Goal: Navigation & Orientation: Find specific page/section

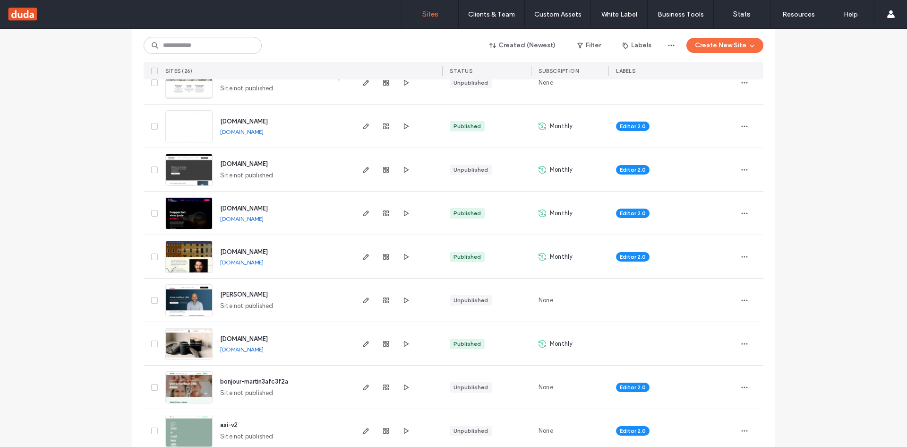
scroll to position [352, 0]
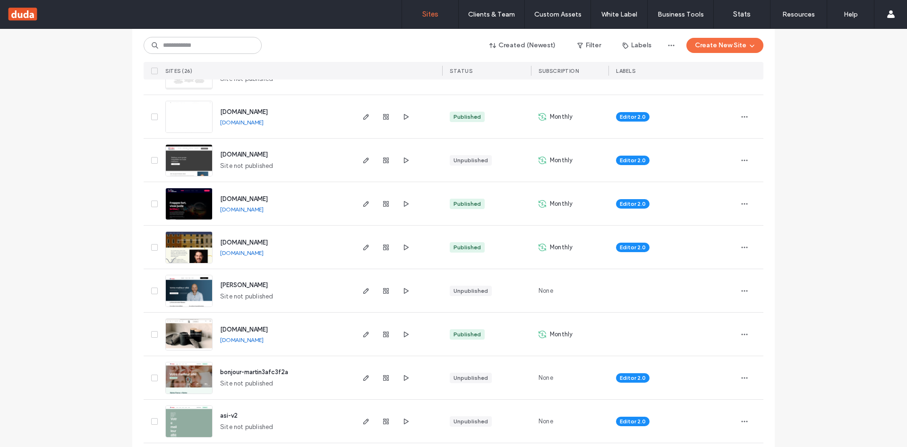
click at [236, 281] on span "[PERSON_NAME]" at bounding box center [244, 284] width 48 height 7
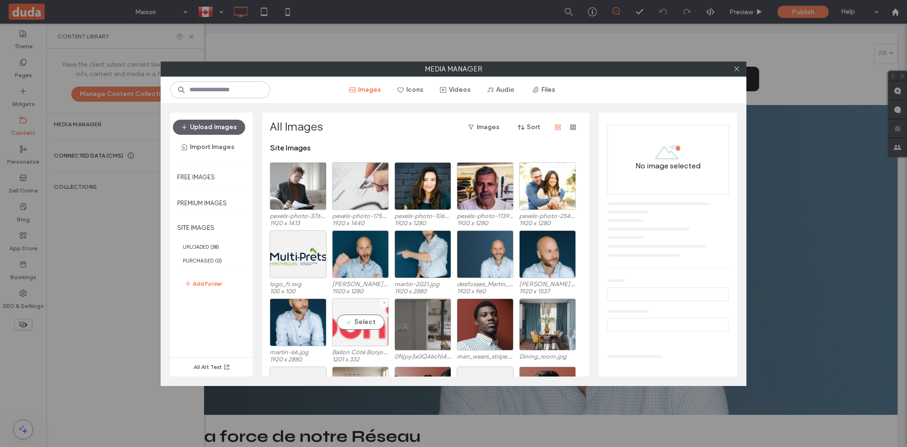
click at [362, 322] on div "Select" at bounding box center [360, 322] width 57 height 48
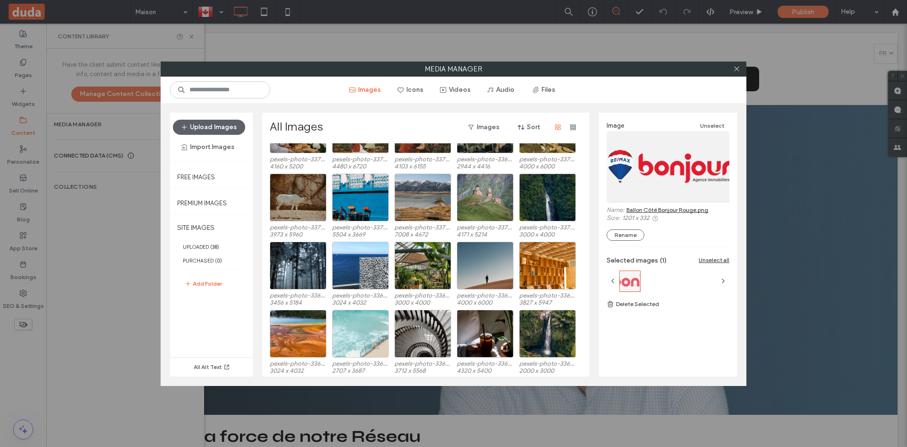
scroll to position [1802, 0]
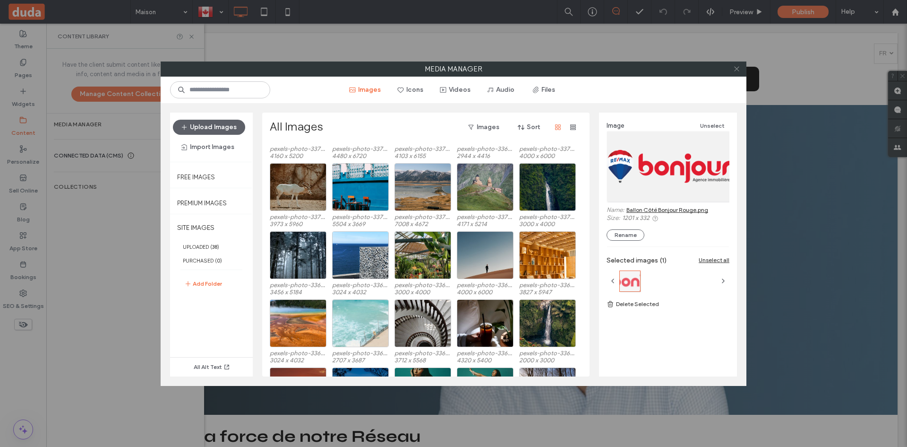
click at [740, 69] on icon at bounding box center [736, 68] width 7 height 7
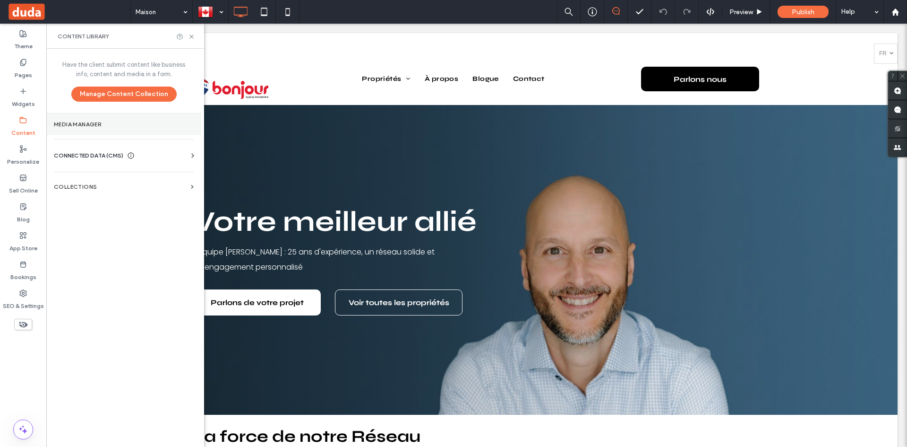
click at [65, 123] on label "Media Manager" at bounding box center [124, 124] width 140 height 7
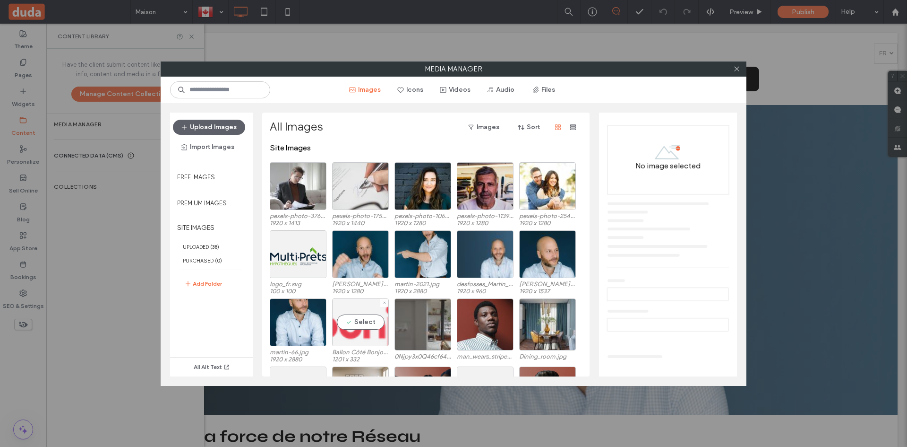
click at [357, 322] on div "Select" at bounding box center [360, 322] width 57 height 48
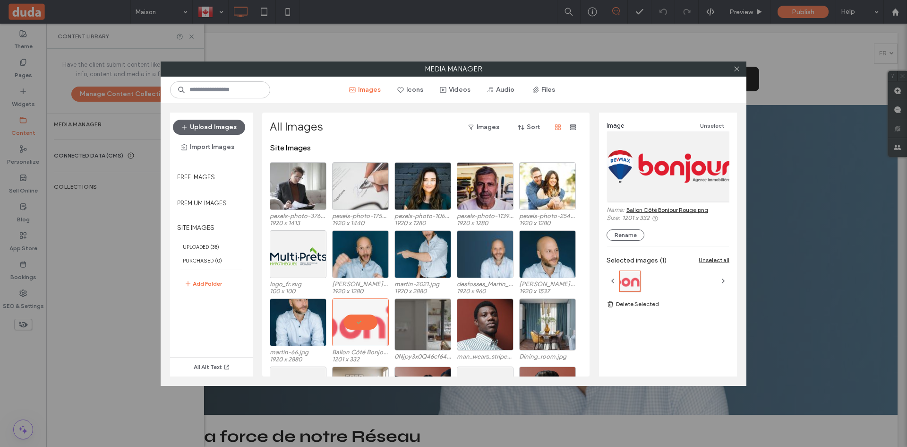
click at [675, 210] on link "Ballon Côté Bonjour Rouge.png" at bounding box center [668, 209] width 82 height 7
click at [738, 66] on icon at bounding box center [736, 68] width 7 height 7
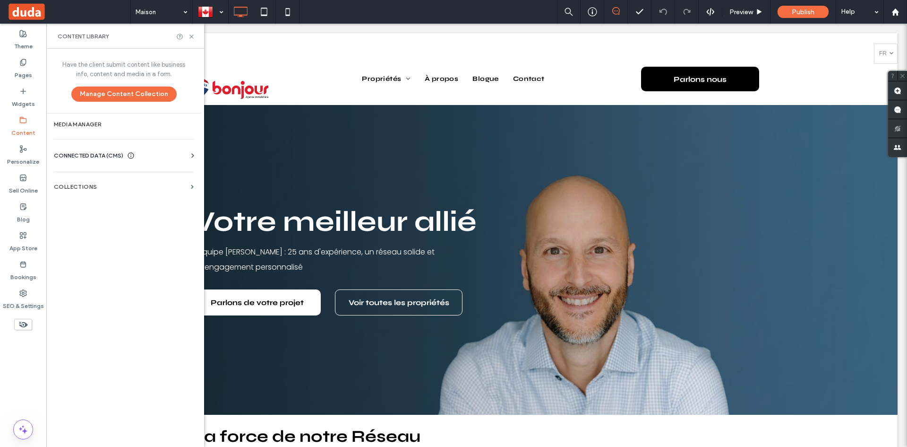
click at [29, 9] on span at bounding box center [68, 11] width 123 height 19
